Goal: Task Accomplishment & Management: Manage account settings

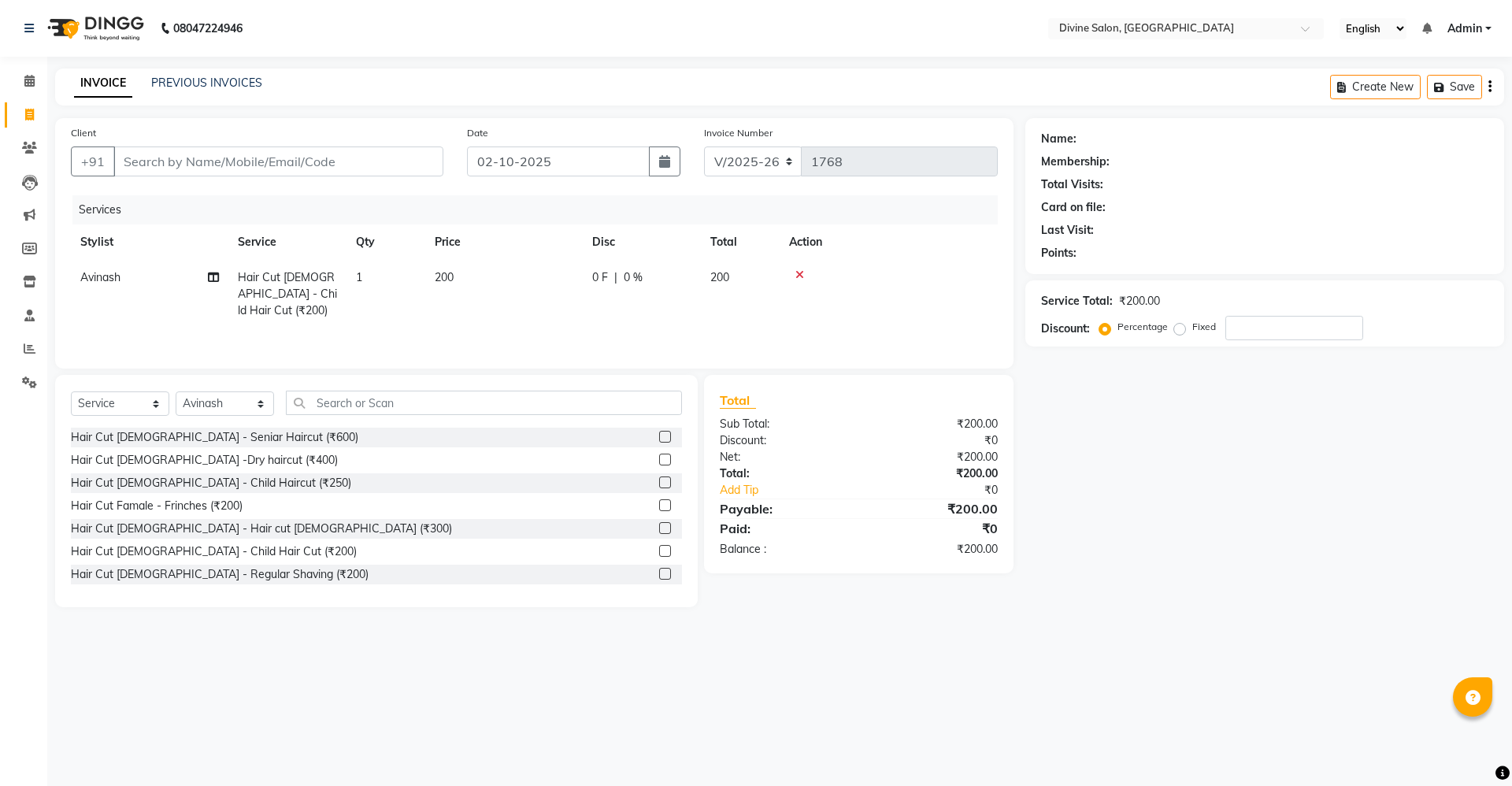
select select "745"
select select "service"
select select "11820"
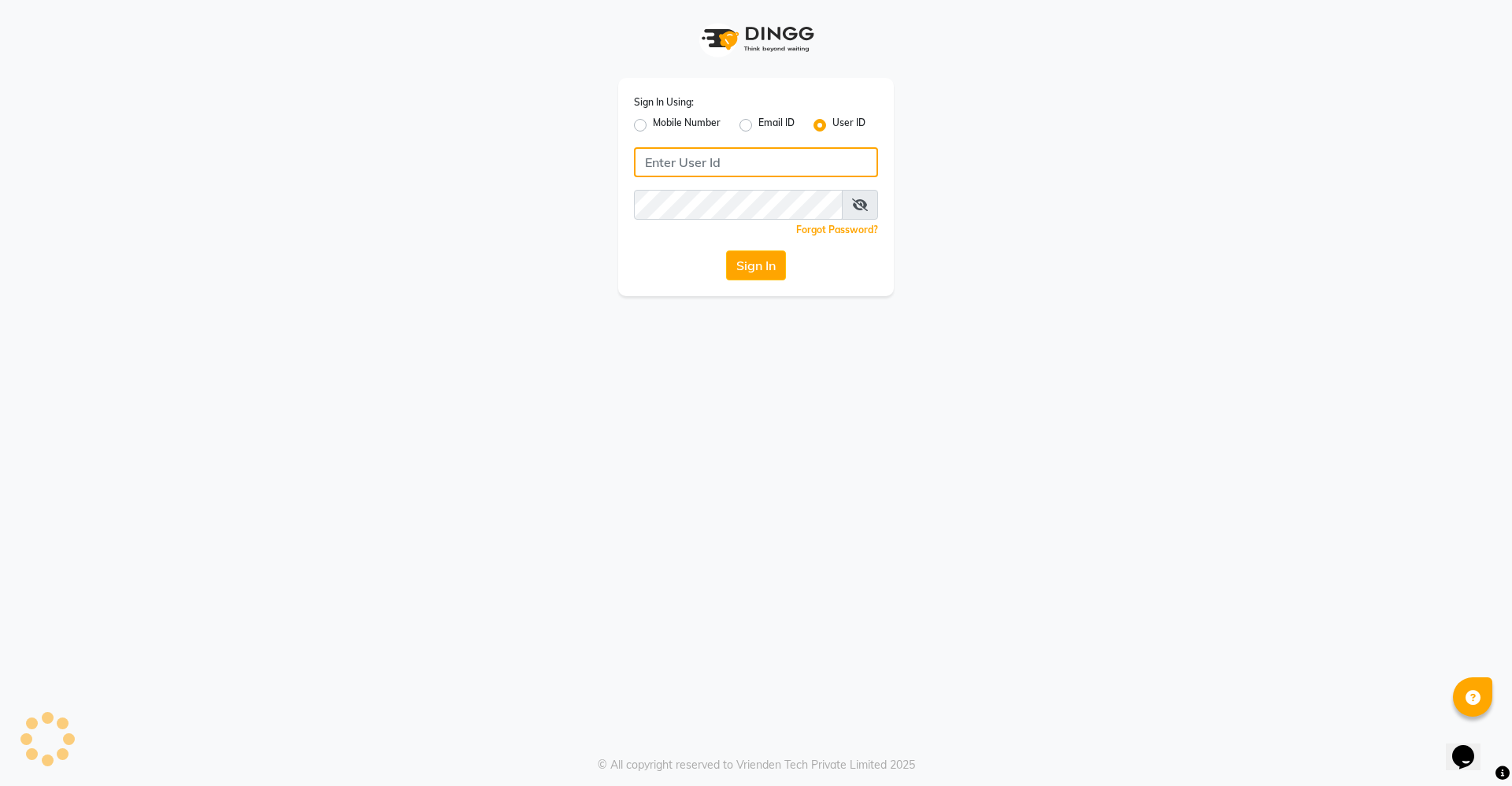
type input "divinesalon"
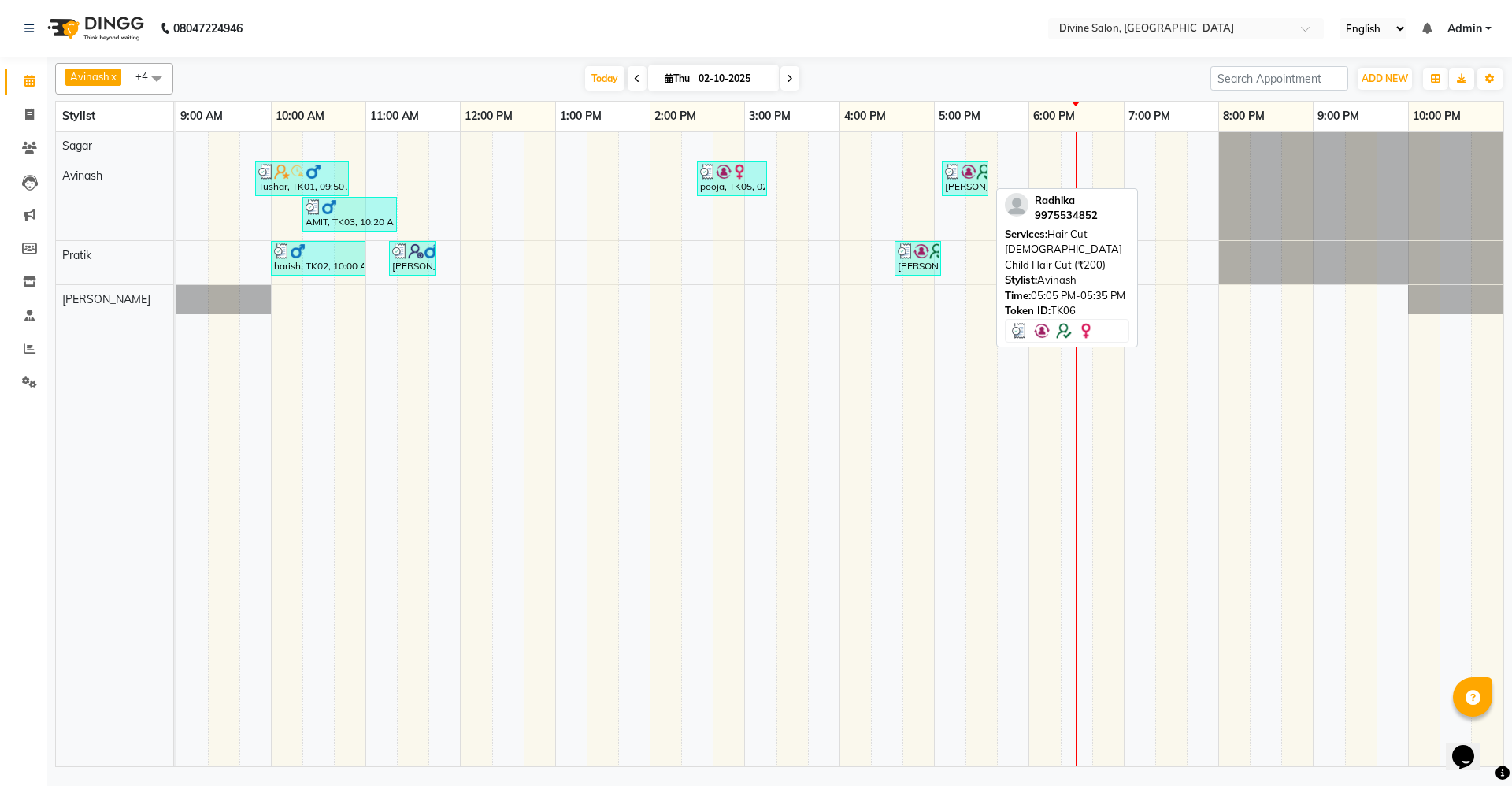
click at [983, 183] on div "[PERSON_NAME], TK06, 05:05 PM-05:35 PM, Hair Cut [DEMOGRAPHIC_DATA] - Child Hai…" at bounding box center [965, 178] width 43 height 30
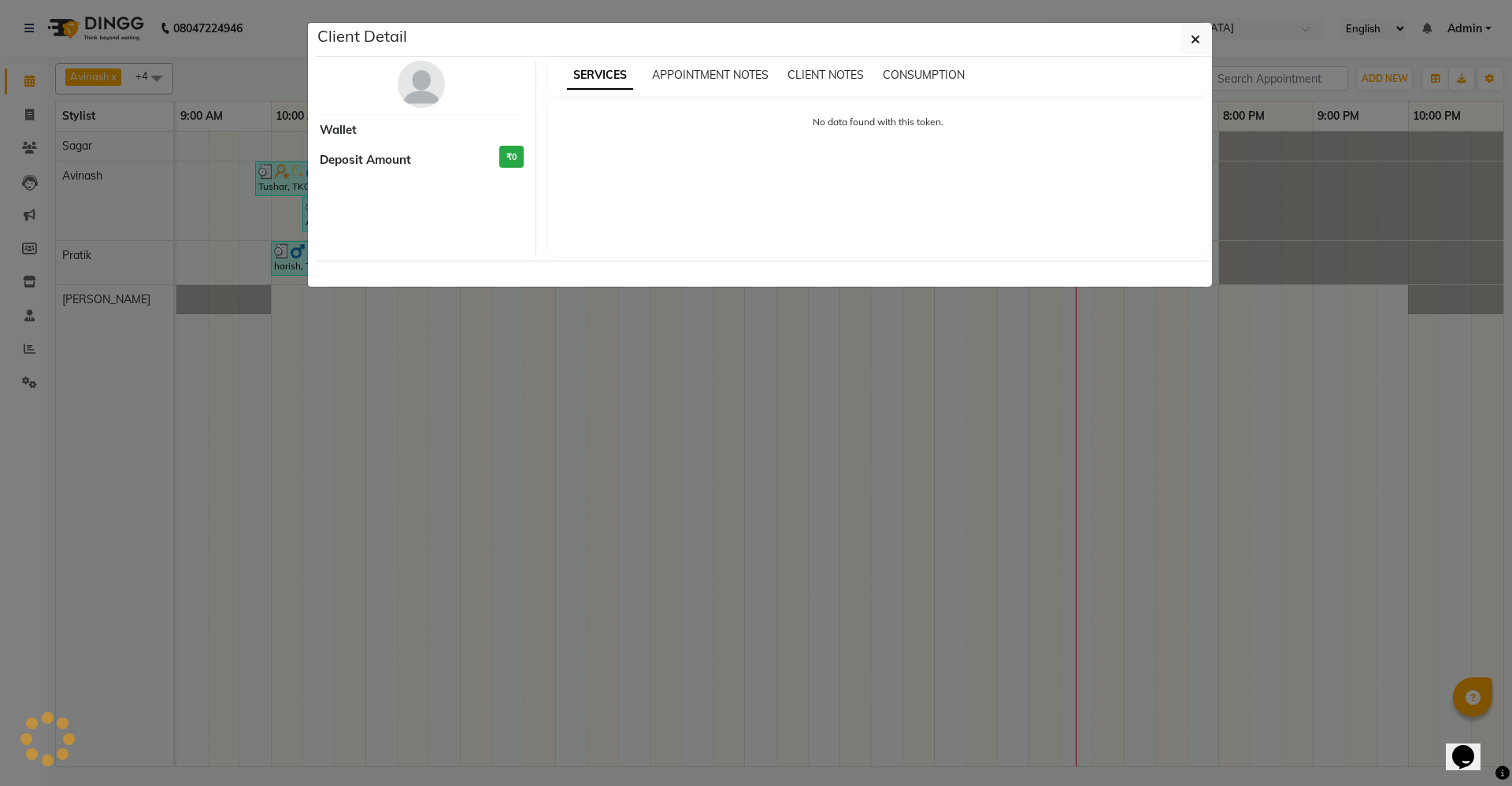
select select "3"
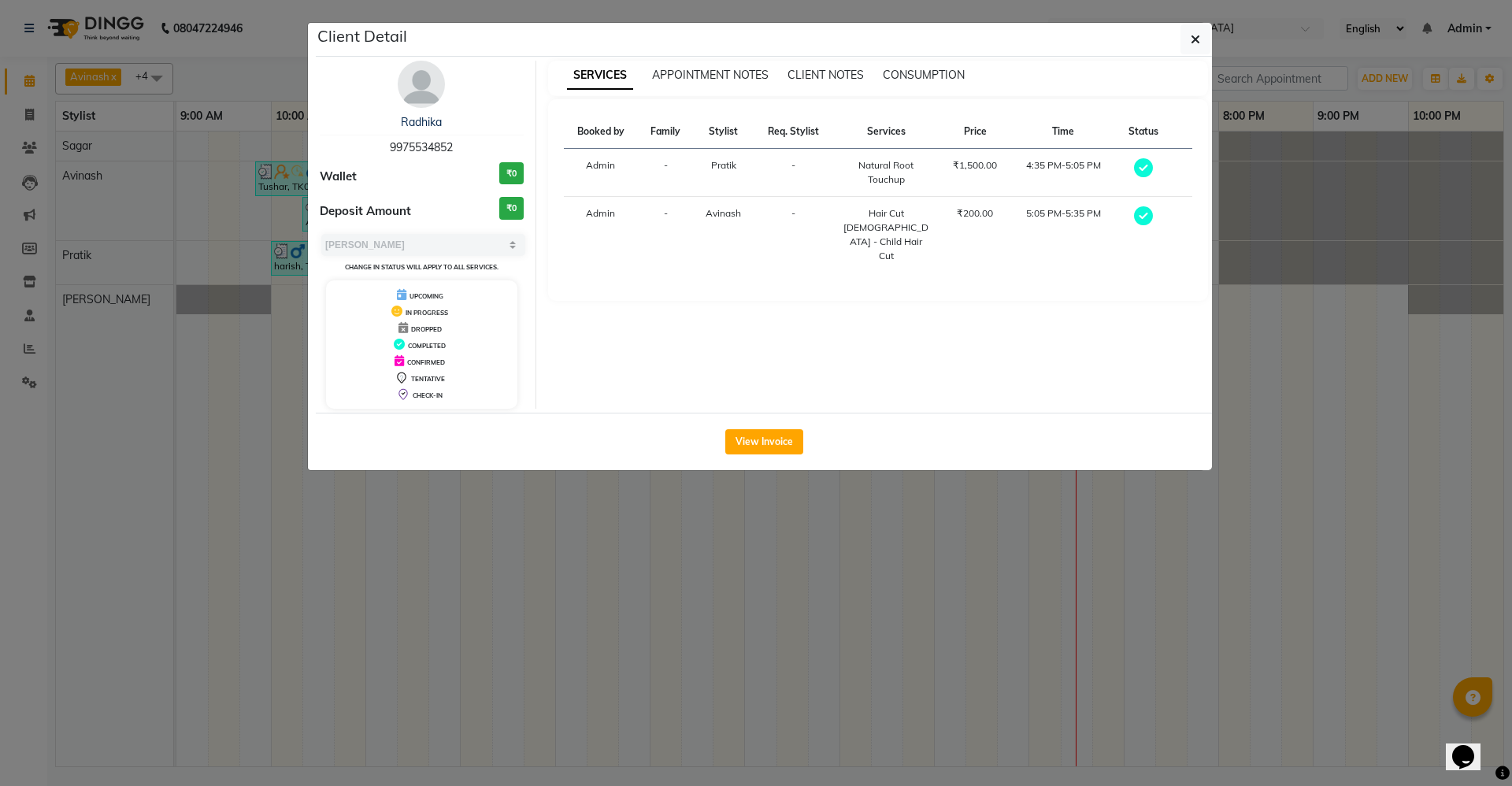
click at [777, 456] on div "View Invoice" at bounding box center [764, 441] width 896 height 57
click at [791, 432] on button "View Invoice" at bounding box center [764, 442] width 78 height 26
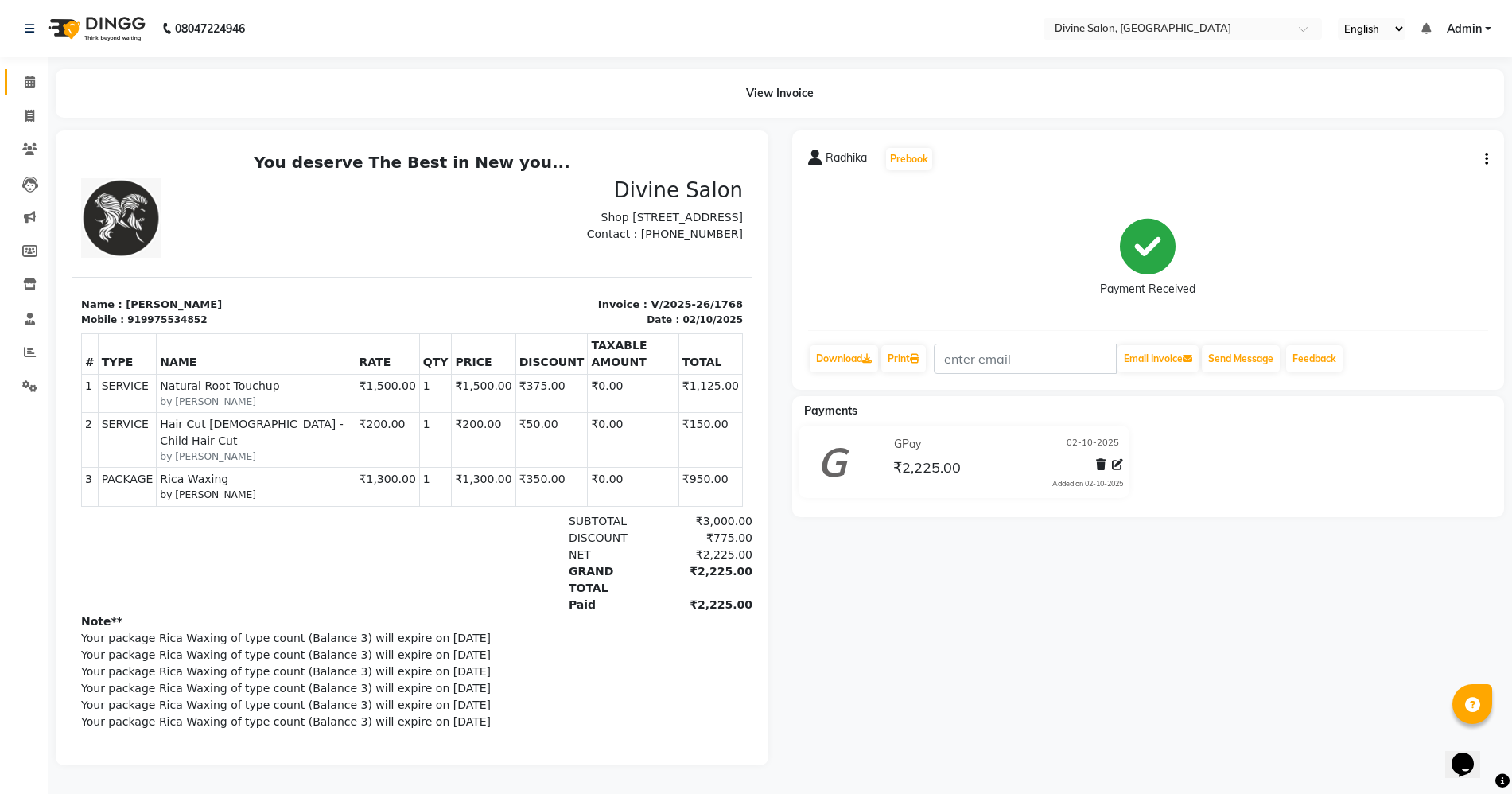
click at [34, 91] on link "Calendar" at bounding box center [24, 83] width 38 height 26
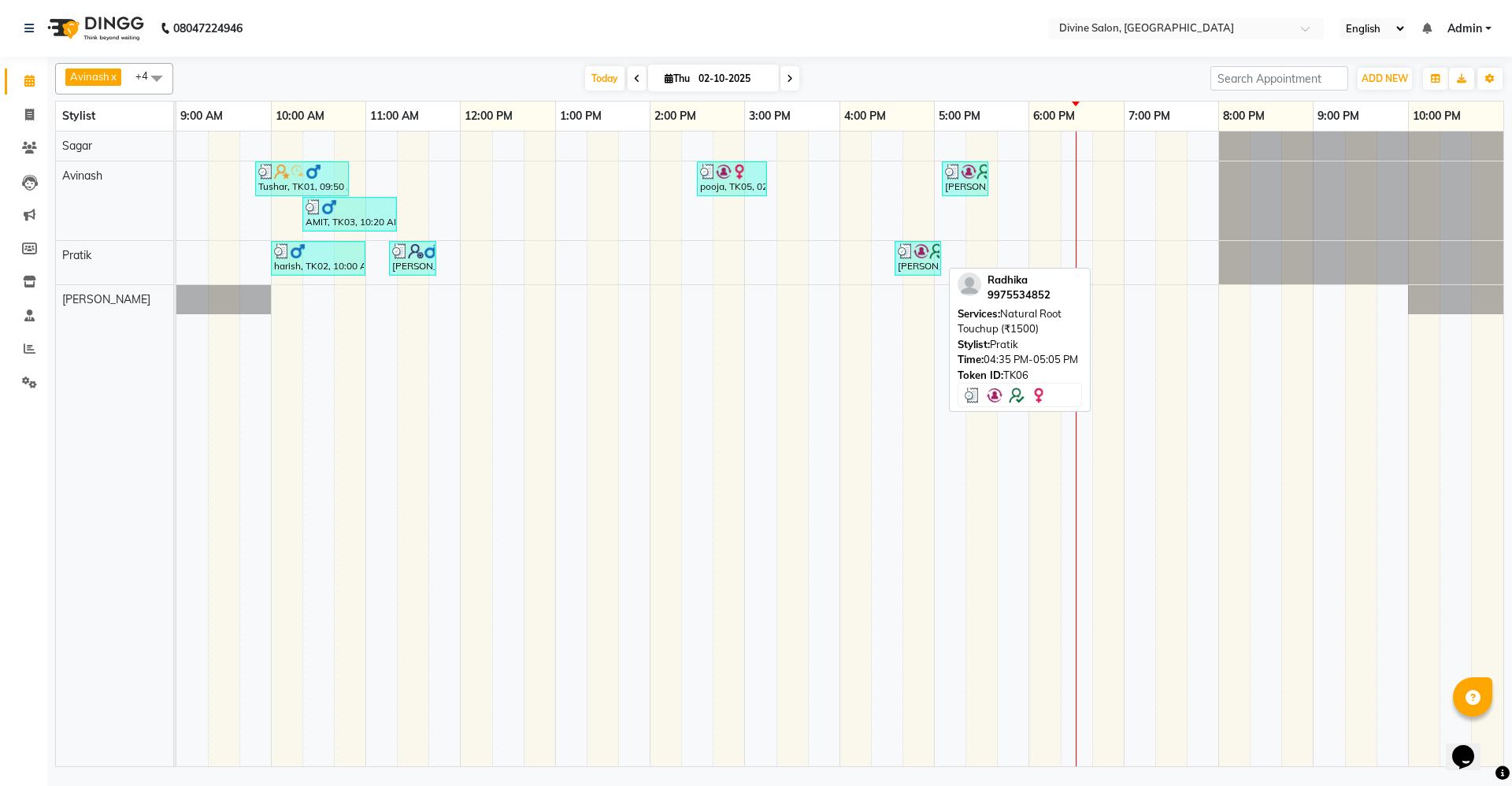
click at [899, 258] on div "[PERSON_NAME], TK06, 04:35 PM-05:05 PM, Natural Root Touchup (₹1500)" at bounding box center [917, 258] width 43 height 30
select select "3"
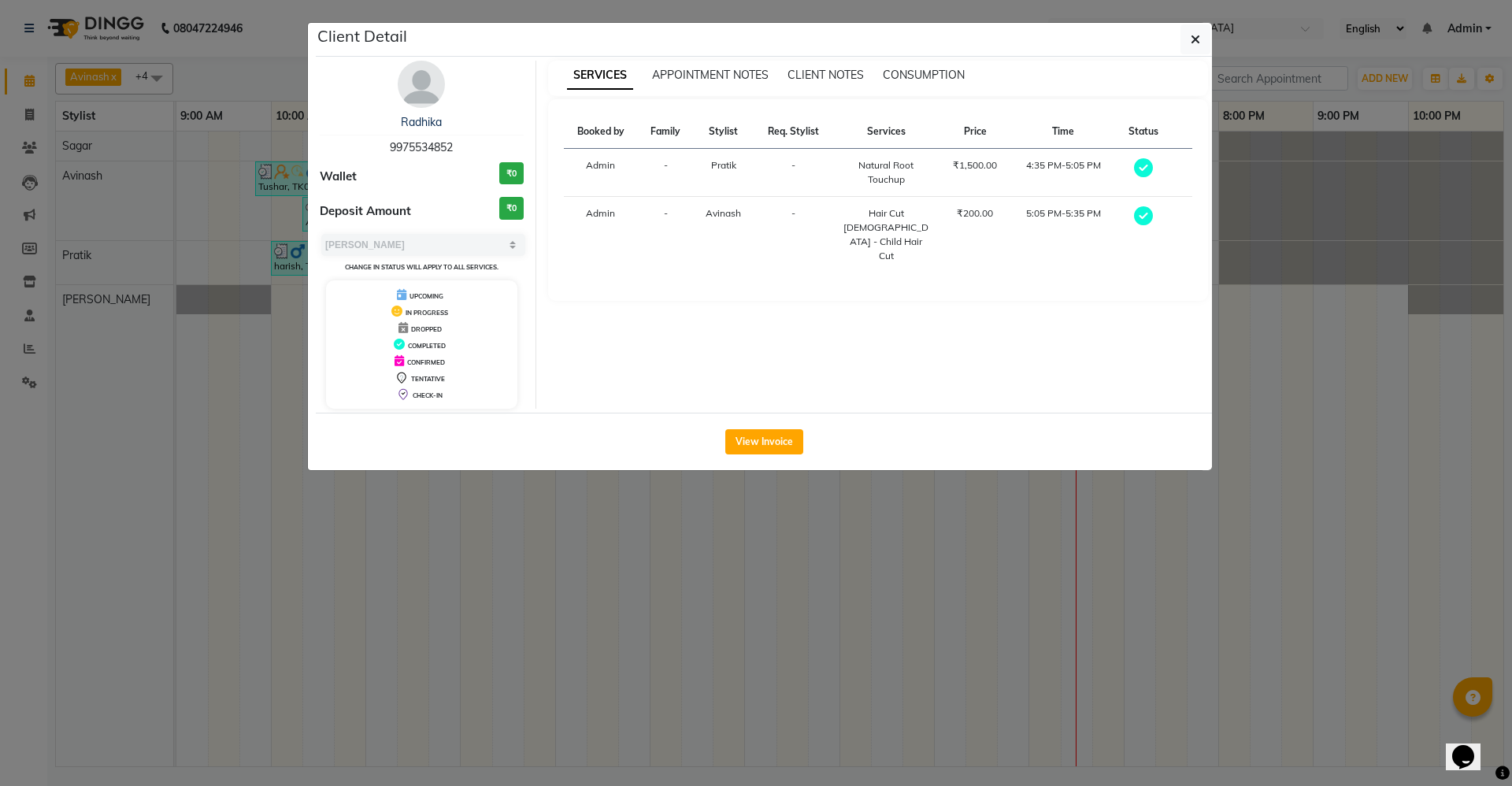
click at [767, 466] on div "View Invoice" at bounding box center [764, 441] width 896 height 57
click at [1189, 45] on button "button" at bounding box center [1195, 39] width 30 height 30
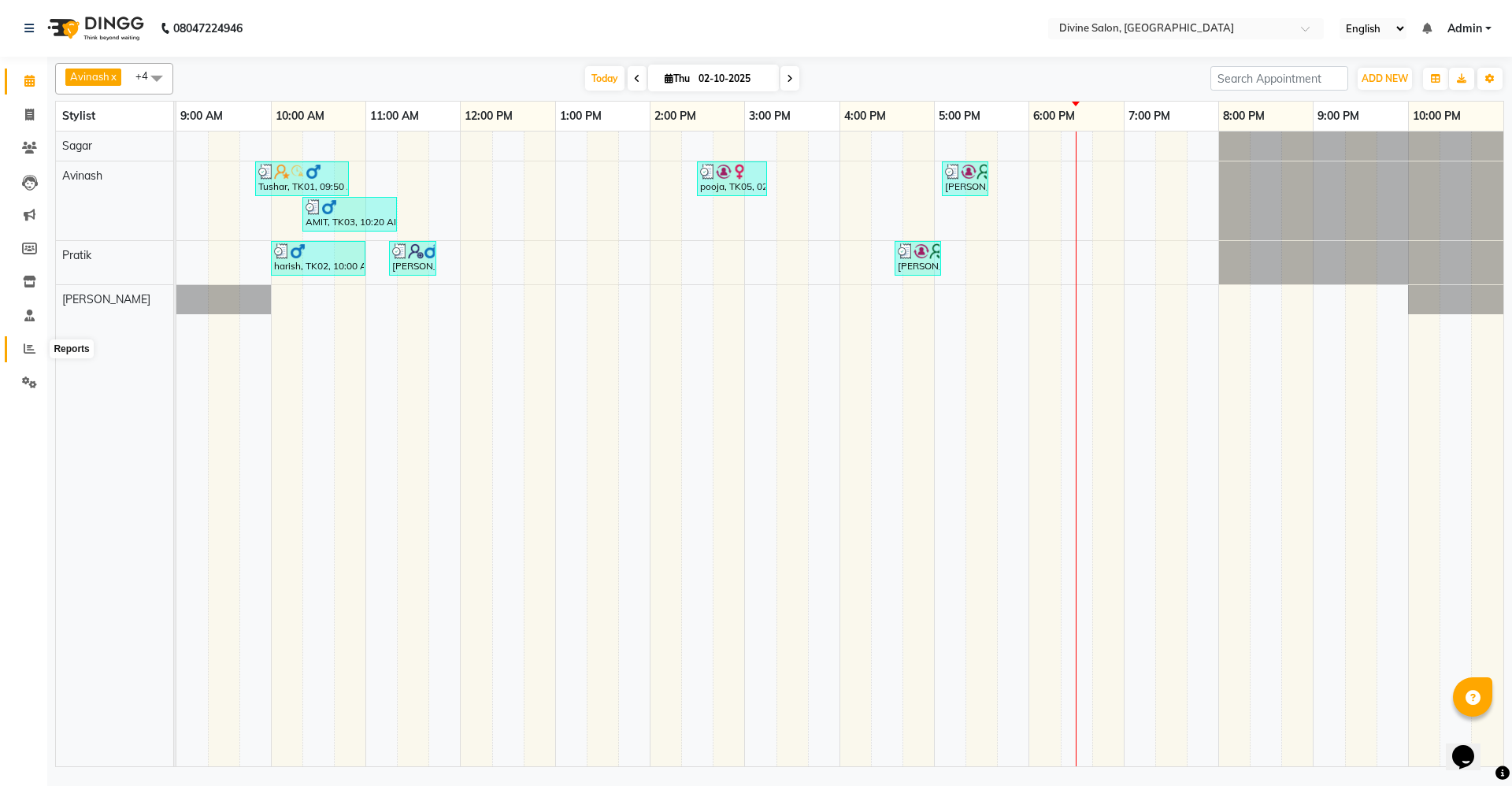
click at [22, 343] on span at bounding box center [30, 350] width 28 height 18
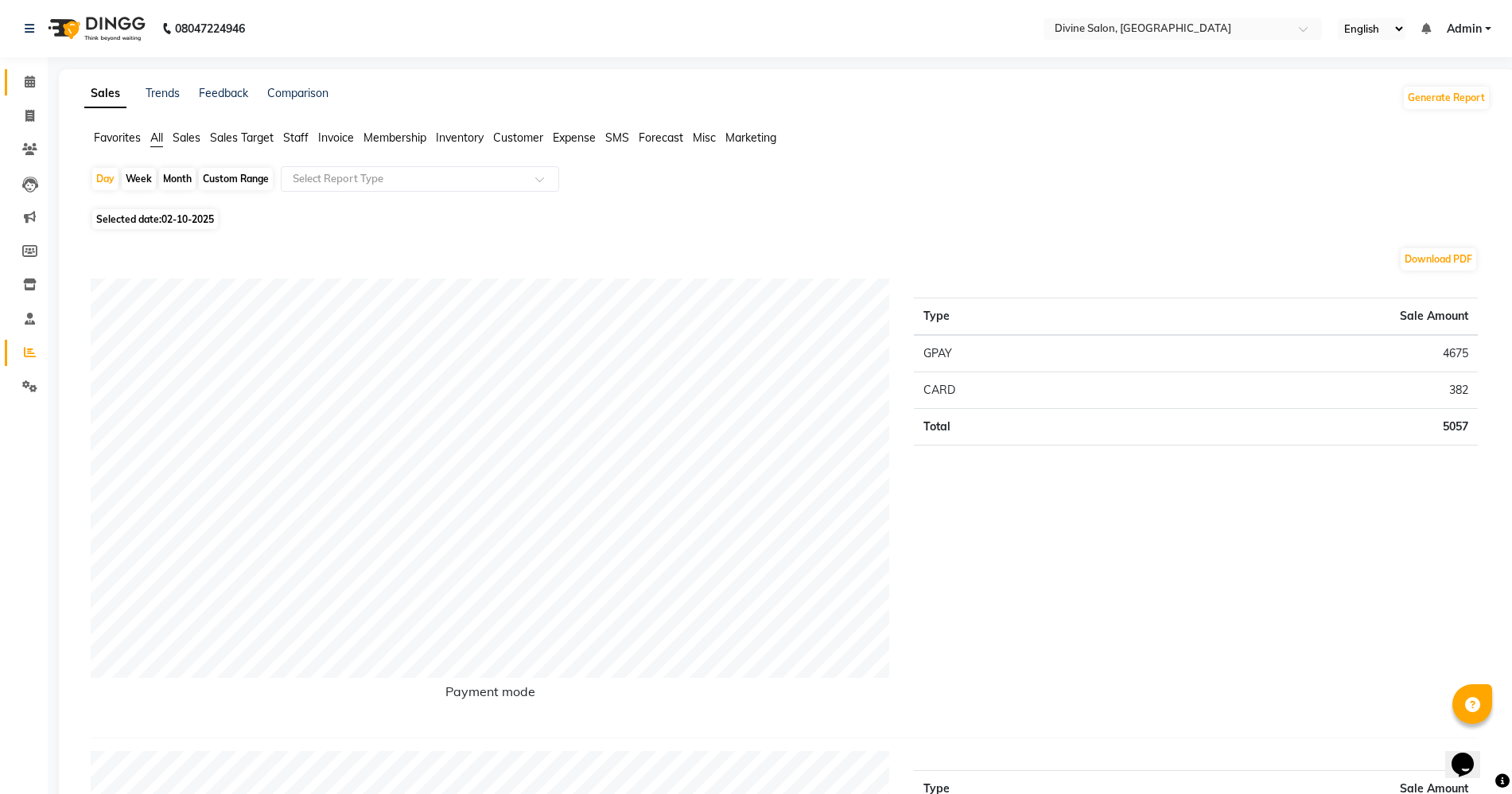
click at [15, 90] on link "Calendar" at bounding box center [24, 83] width 38 height 26
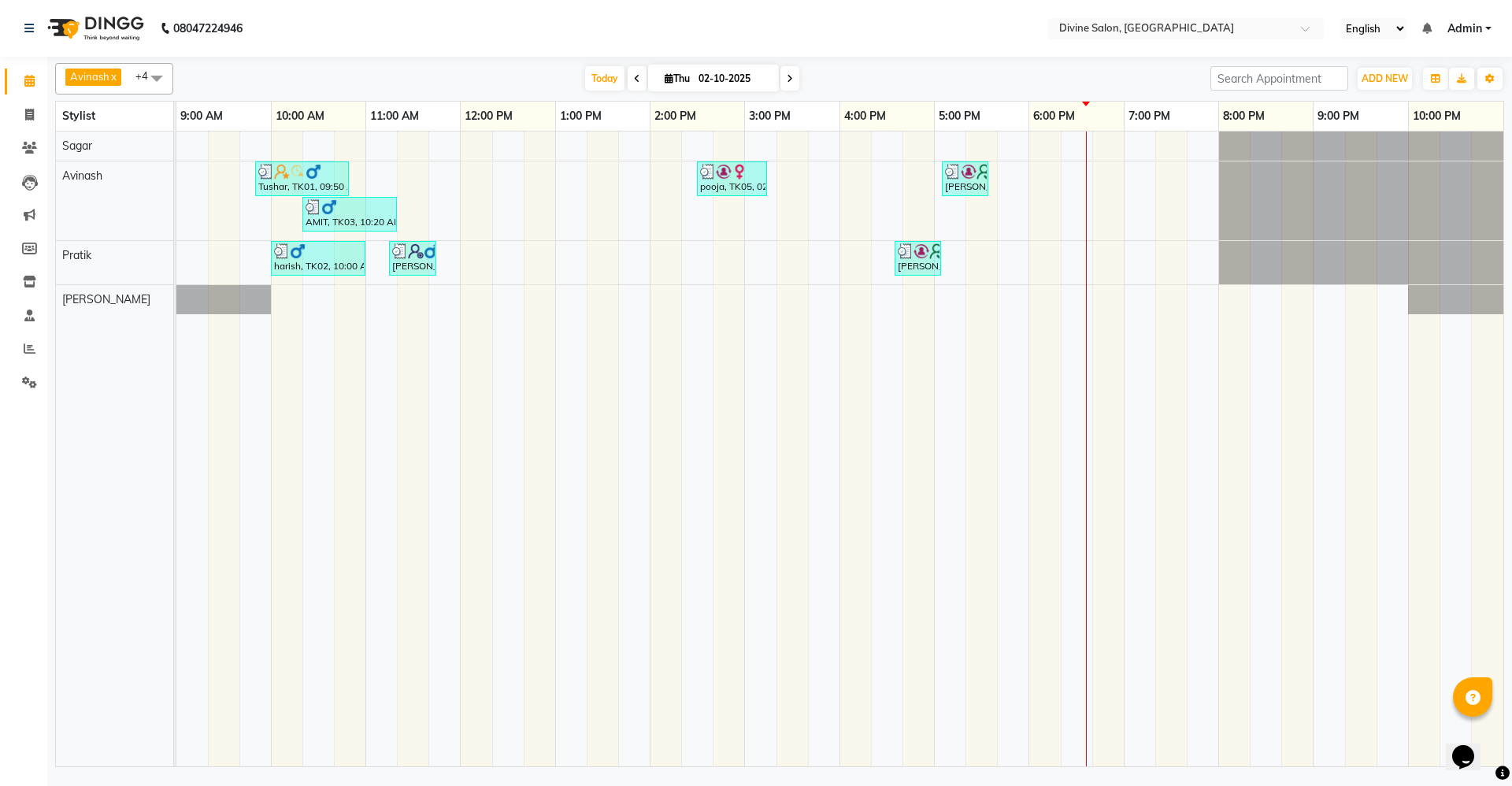
click at [1476, 22] on span "Admin" at bounding box center [1464, 29] width 34 height 17
click at [1413, 109] on link "Sign out" at bounding box center [1411, 108] width 144 height 25
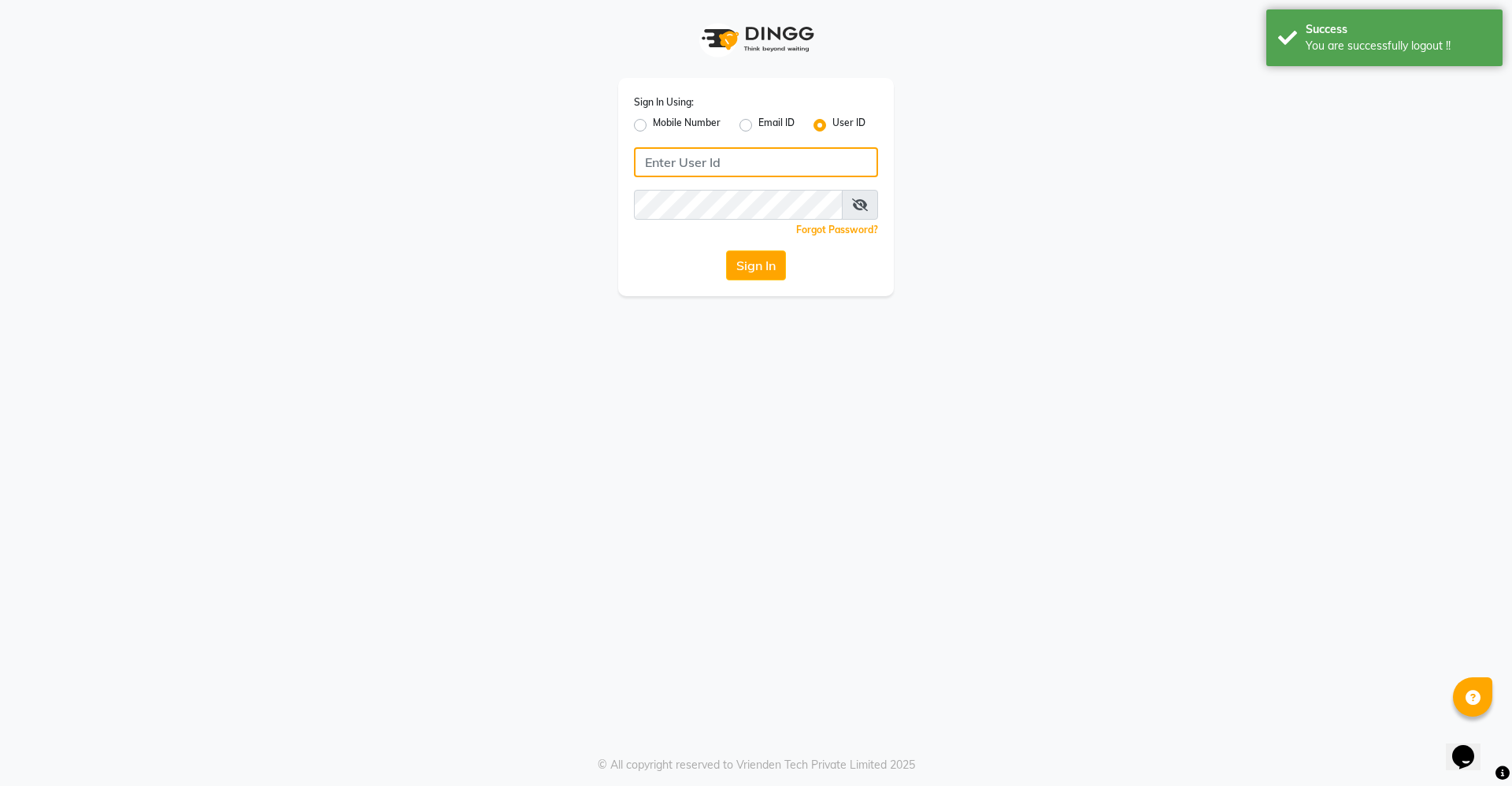
type input "divinesalon"
